Goal: Task Accomplishment & Management: Complete application form

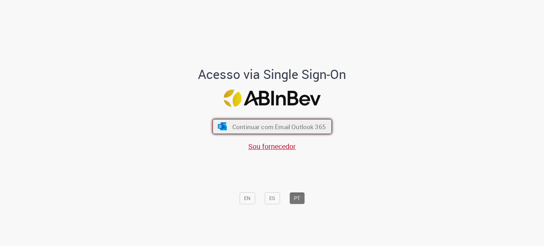
click at [281, 127] on span "Continuar com Email Outlook 365" at bounding box center [278, 126] width 93 height 8
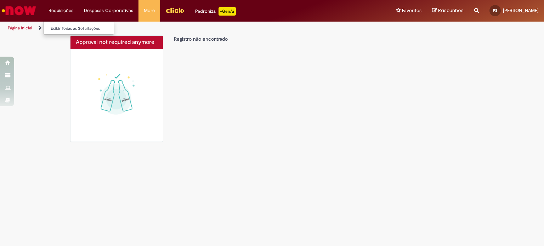
click at [65, 15] on li "Requisições Exibir Todas as Solicitações" at bounding box center [60, 10] width 35 height 21
click at [69, 29] on link "Exibir Todas as Solicitações" at bounding box center [83, 29] width 78 height 8
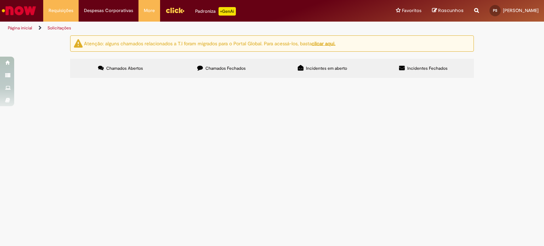
click at [222, 68] on span "Chamados Fechados" at bounding box center [225, 68] width 40 height 6
click at [309, 69] on span "Incidentes em aberto" at bounding box center [326, 68] width 41 height 6
click at [418, 67] on span "Incidentes Fechados" at bounding box center [427, 68] width 40 height 6
click at [115, 65] on span "Chamados Abertos" at bounding box center [124, 68] width 37 height 6
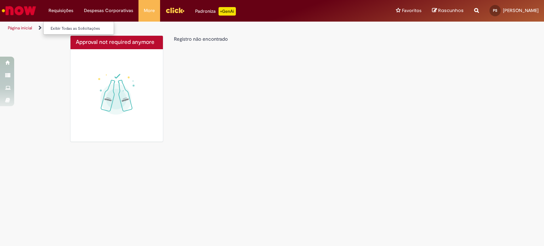
click at [66, 11] on li "Requisições Exibir Todas as Solicitações" at bounding box center [60, 10] width 35 height 21
click at [30, 9] on img "Ir para a Homepage" at bounding box center [19, 11] width 36 height 14
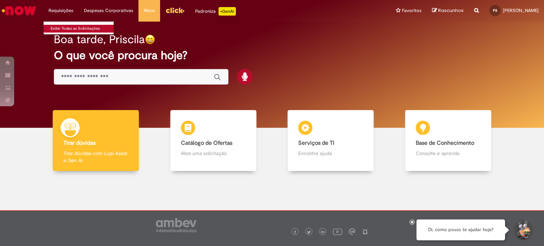
click at [71, 27] on link "Exibir Todas as Solicitações" at bounding box center [83, 29] width 78 height 8
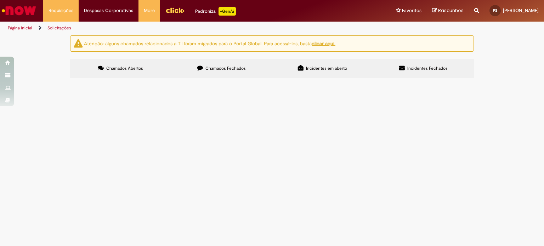
click at [335, 42] on u "clicar aqui." at bounding box center [324, 43] width 24 height 6
